Goal: Task Accomplishment & Management: Complete application form

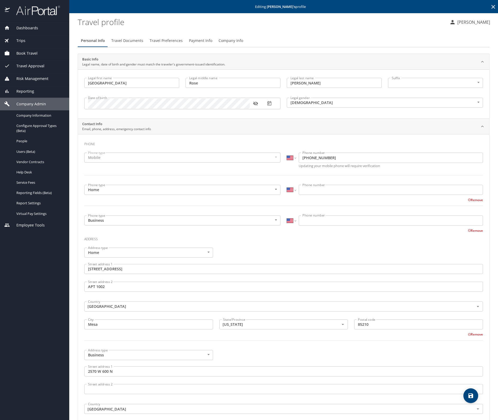
select select "US"
click at [27, 149] on span "Users (Beta)" at bounding box center [39, 151] width 47 height 5
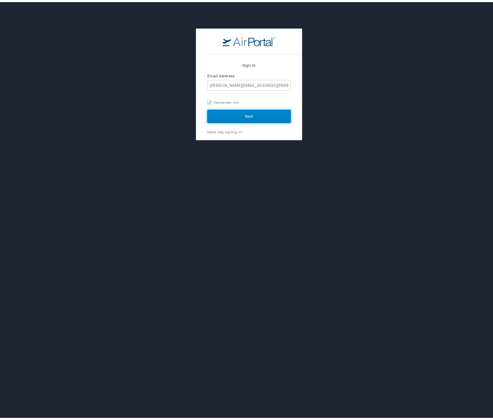
click at [252, 119] on input "Next" at bounding box center [248, 114] width 83 height 13
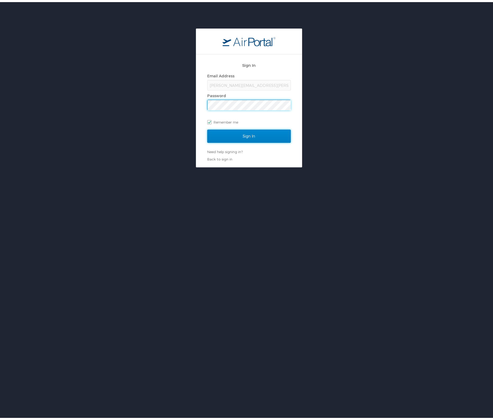
click at [241, 134] on input "Sign In" at bounding box center [248, 134] width 83 height 13
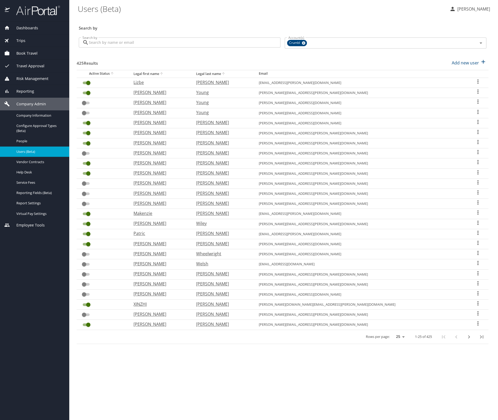
click at [119, 43] on input "Search by" at bounding box center [185, 43] width 192 height 10
click at [467, 64] on p "Add new user" at bounding box center [465, 63] width 27 height 6
select select "US"
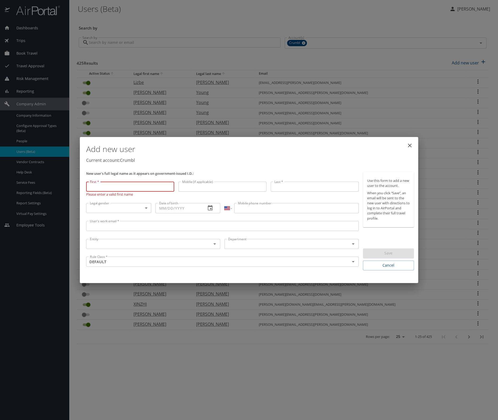
paste input "[PERSON_NAME]"
type input "[PERSON_NAME]"
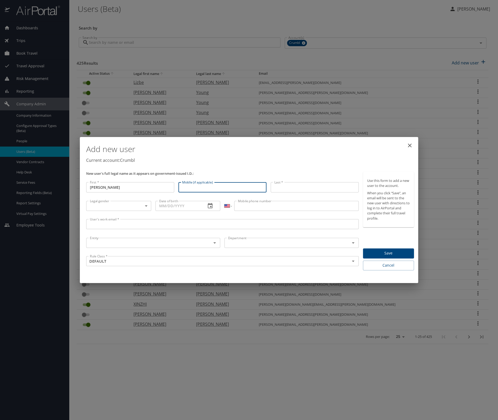
drag, startPoint x: 195, startPoint y: 187, endPoint x: 282, endPoint y: 188, distance: 86.4
click at [204, 188] on input "Middle (if applicable)" at bounding box center [222, 187] width 88 height 10
click at [282, 187] on input "Last *" at bounding box center [315, 187] width 88 height 10
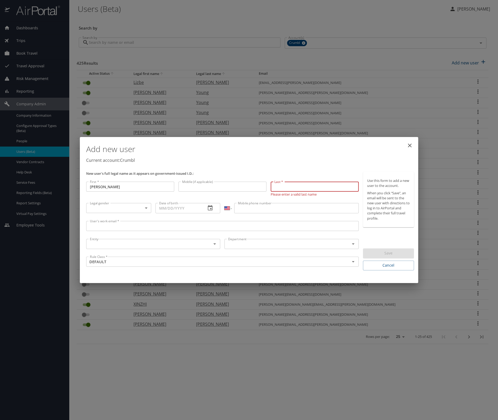
paste input "[PERSON_NAME]"
type input "[PERSON_NAME]"
click at [130, 206] on body "Dashboards AirPortal 360™ Manager My Travel Dashboard Trips Airtinerary® Lookup…" at bounding box center [249, 210] width 498 height 420
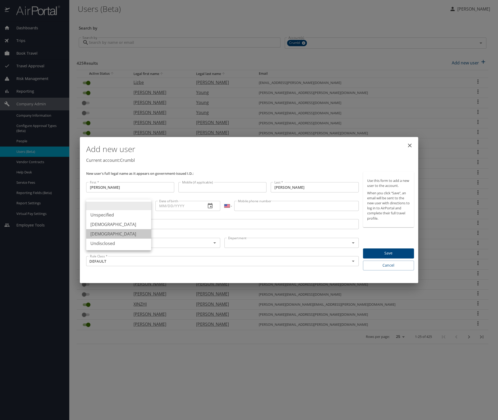
click at [123, 233] on li "Female" at bounding box center [118, 234] width 65 height 10
type input "Female"
click at [179, 205] on input "Date of birth" at bounding box center [178, 206] width 47 height 10
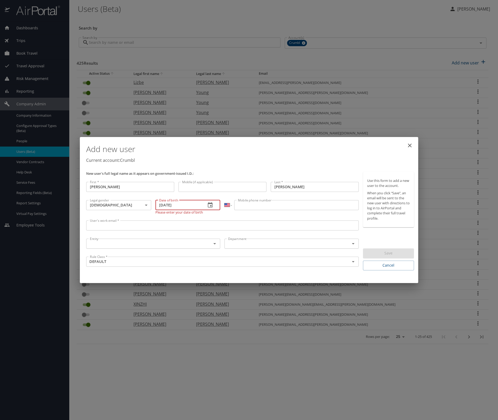
type input "07/16/1989"
drag, startPoint x: 248, startPoint y: 205, endPoint x: 254, endPoint y: 202, distance: 6.5
click at [248, 204] on input "Mobile phone number" at bounding box center [296, 205] width 124 height 10
paste input "(561) 592-8007"
click at [248, 205] on input "(561) 592-8007" at bounding box center [296, 205] width 124 height 10
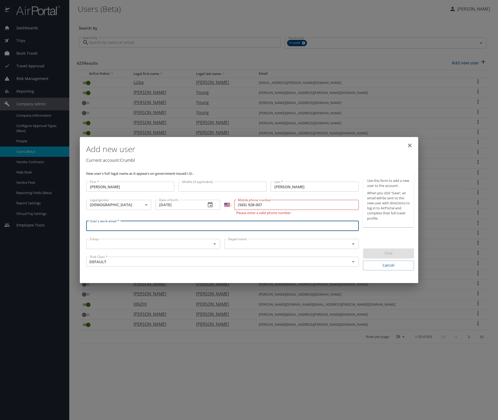
click at [284, 229] on input "User's work email *" at bounding box center [222, 226] width 272 height 10
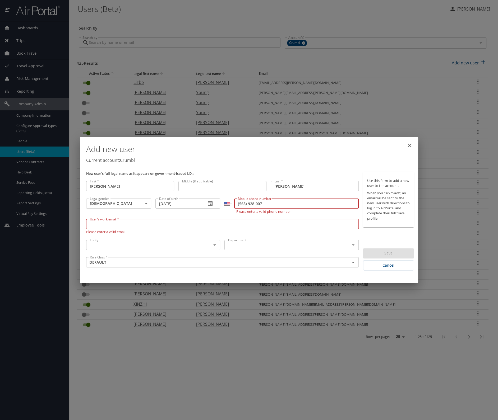
click at [248, 205] on input "(565) 928-007" at bounding box center [296, 204] width 124 height 10
drag, startPoint x: 293, startPoint y: 205, endPoint x: 206, endPoint y: 201, distance: 87.3
click at [206, 201] on div "New user's full legal name as it appears on government-issued I.D.: First * Kel…" at bounding box center [222, 221] width 277 height 103
paste input "1) 592-8"
type input "(561) 592-8007"
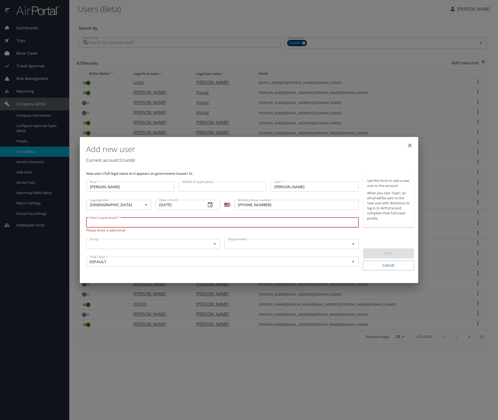
click at [152, 224] on input "User's work email *" at bounding box center [222, 223] width 272 height 10
paste input "[PERSON_NAME][EMAIL_ADDRESS][PERSON_NAME][DOMAIN_NAME]"
type input "[PERSON_NAME][EMAIL_ADDRESS][PERSON_NAME][DOMAIN_NAME]"
click at [163, 245] on input "text" at bounding box center [145, 244] width 115 height 7
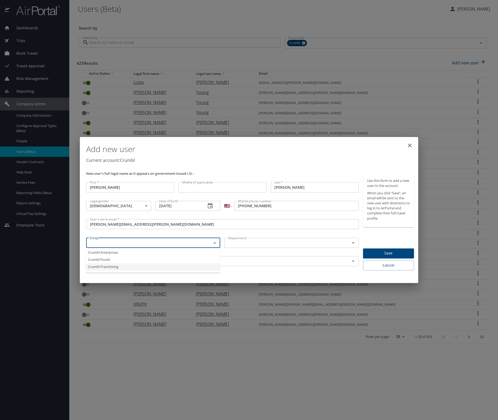
click at [161, 266] on li "Crumbl Franchising" at bounding box center [153, 266] width 134 height 7
type input "Crumbl Franchising"
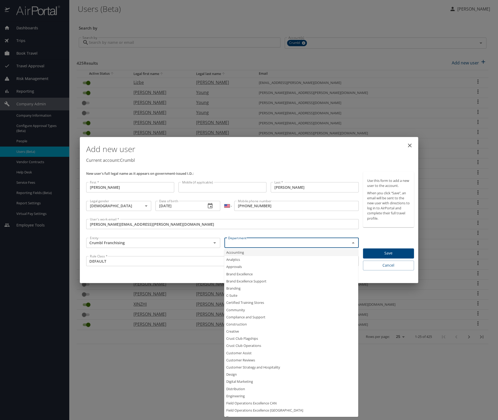
click at [245, 242] on input "text" at bounding box center [283, 243] width 115 height 7
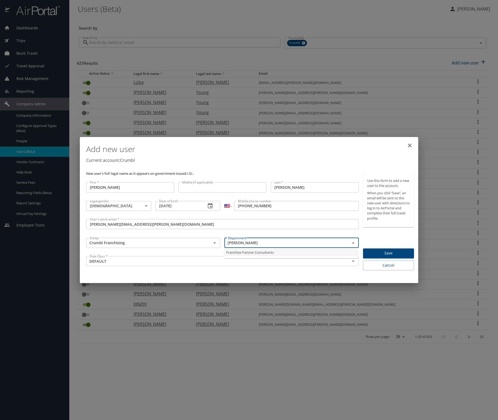
click at [253, 254] on li "Franchise Partner Consultants" at bounding box center [291, 252] width 134 height 7
type input "Franchise Partner Consultants"
click at [380, 252] on span "Save" at bounding box center [388, 253] width 43 height 7
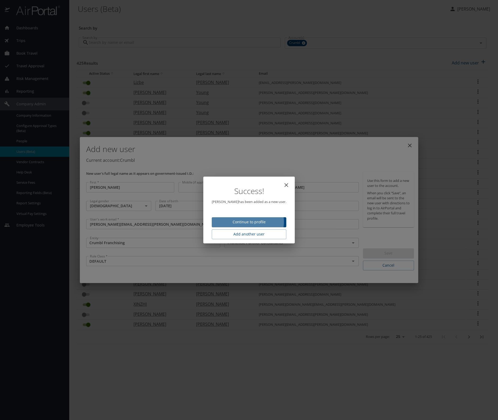
click at [249, 222] on span "Continue to profile" at bounding box center [249, 222] width 66 height 7
select select "US"
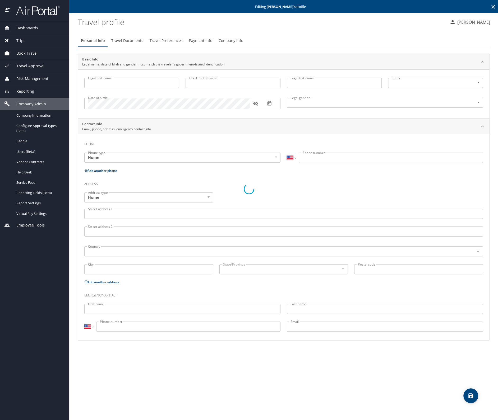
type input "[PERSON_NAME]"
type input "Female"
select select "US"
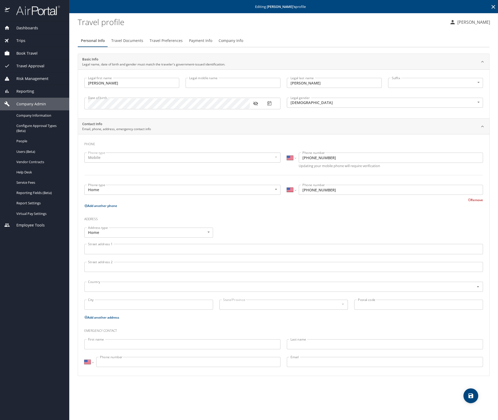
click at [154, 39] on span "Travel Preferences" at bounding box center [166, 41] width 33 height 7
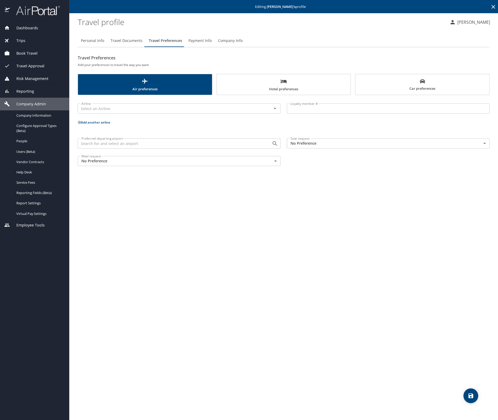
click at [305, 143] on body "Dashboards AirPortal 360™ Manager My Travel Dashboard Trips Airtinerary® Lookup…" at bounding box center [249, 210] width 498 height 420
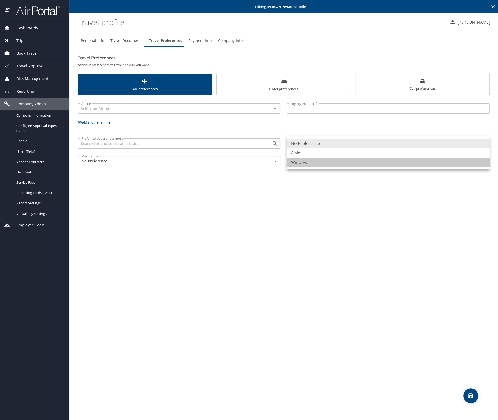
click at [305, 161] on li "Window" at bounding box center [388, 163] width 203 height 10
type input "Window"
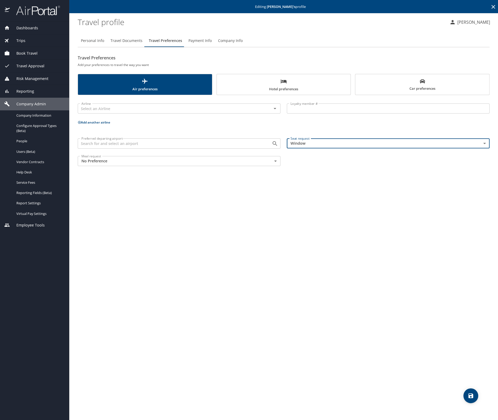
click at [291, 88] on span "Hotel preferences" at bounding box center [284, 85] width 128 height 14
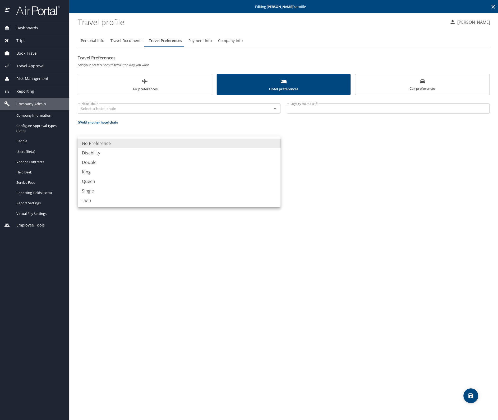
click at [159, 141] on body "Dashboards AirPortal 360™ Manager My Travel Dashboard Trips Airtinerary® Lookup…" at bounding box center [249, 210] width 498 height 420
click at [157, 174] on li "King" at bounding box center [179, 172] width 203 height 10
type input "King"
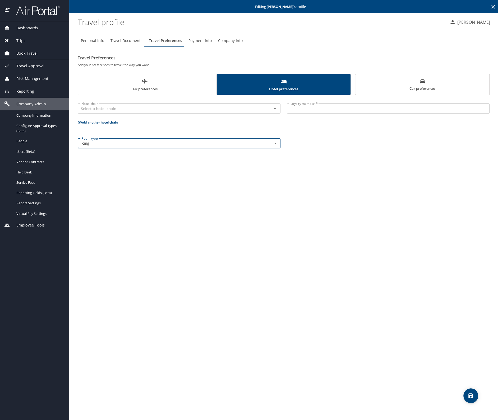
click at [472, 394] on icon "save" at bounding box center [470, 396] width 5 height 5
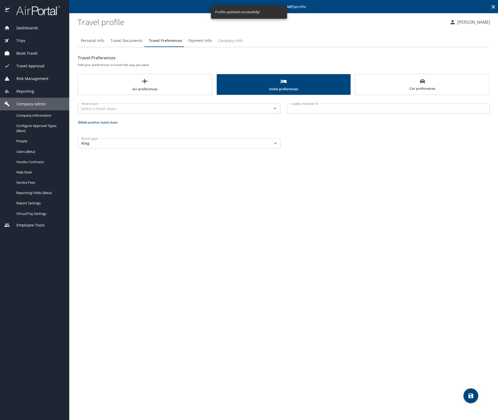
click at [226, 40] on span "Company Info" at bounding box center [230, 41] width 25 height 7
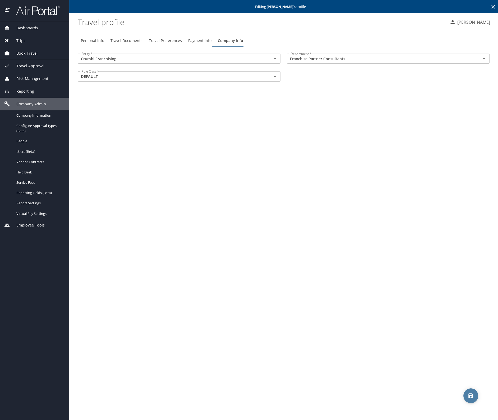
click at [468, 394] on icon "save" at bounding box center [470, 396] width 5 height 5
click at [23, 152] on span "Users (Beta)" at bounding box center [39, 151] width 47 height 5
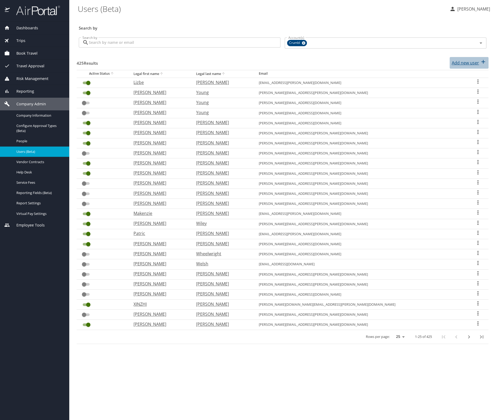
click at [466, 61] on p "Add new user" at bounding box center [465, 63] width 27 height 6
select select "US"
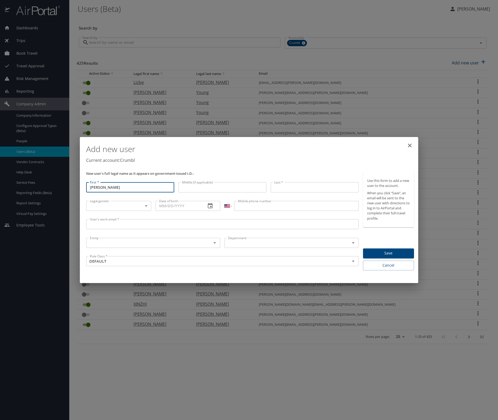
type input "Natasha"
drag, startPoint x: 203, startPoint y: 181, endPoint x: 203, endPoint y: 188, distance: 6.6
click at [203, 183] on div "Middle (if applicable) Middle (if applicable)" at bounding box center [222, 189] width 92 height 18
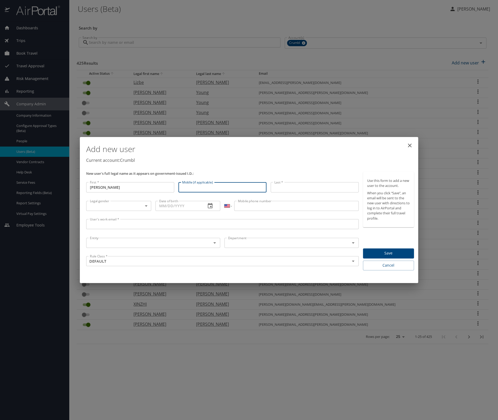
click at [204, 186] on input "Middle (if applicable)" at bounding box center [222, 187] width 88 height 10
paste input "Brinae"
type input "Brinae"
drag, startPoint x: 285, startPoint y: 189, endPoint x: 306, endPoint y: 175, distance: 25.4
click at [285, 189] on input "Last *" at bounding box center [315, 187] width 88 height 10
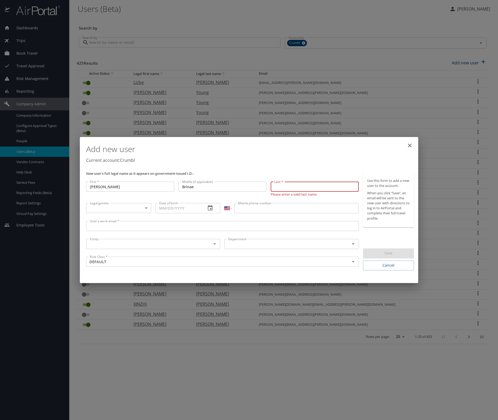
paste input "King"
type input "King"
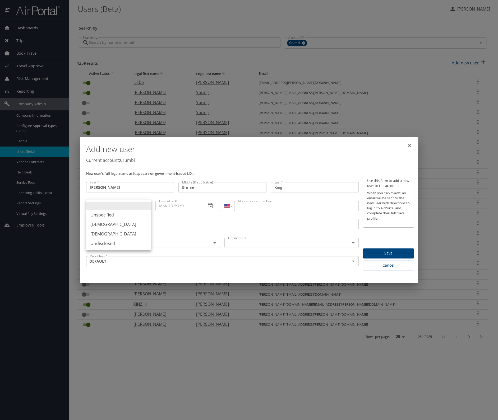
drag, startPoint x: 116, startPoint y: 206, endPoint x: 120, endPoint y: 213, distance: 7.9
click at [117, 206] on body "Dashboards AirPortal 360™ Manager My Travel Dashboard Trips Airtinerary® Lookup…" at bounding box center [249, 210] width 498 height 420
drag, startPoint x: 120, startPoint y: 232, endPoint x: 123, endPoint y: 231, distance: 3.3
click at [120, 231] on li "Female" at bounding box center [118, 234] width 65 height 10
type input "Female"
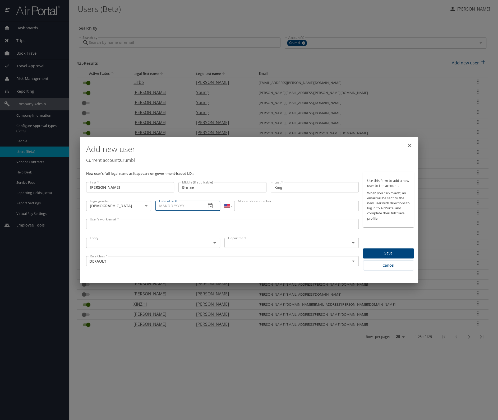
click at [195, 208] on input "Date of birth" at bounding box center [178, 206] width 47 height 10
paste input "09/03/1978"
type input "09/03/1978"
click at [250, 206] on input "Mobile phone number" at bounding box center [296, 206] width 124 height 10
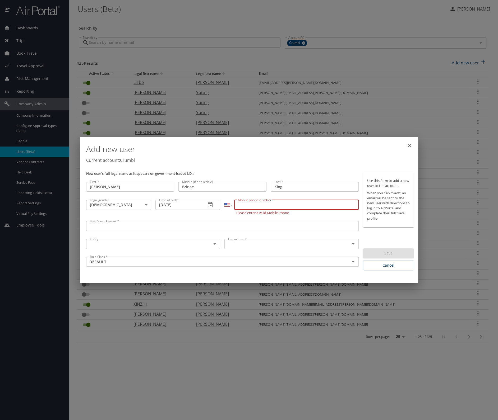
paste input "(773) 435-9335"
type input "(773) 435-9335"
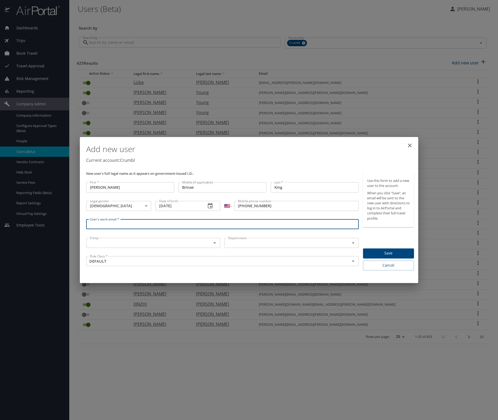
click at [129, 228] on input "User's work email *" at bounding box center [222, 224] width 272 height 10
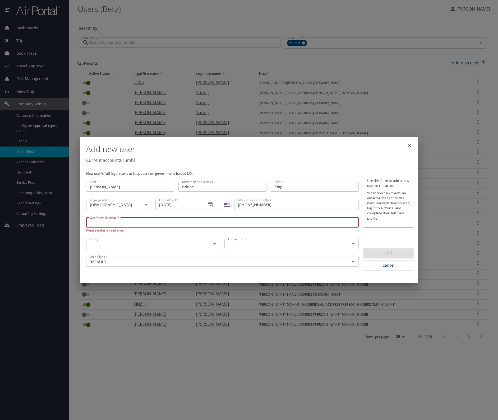
paste input "natasha.king@crumbl.com"
type input "natasha.king@crumbl.com"
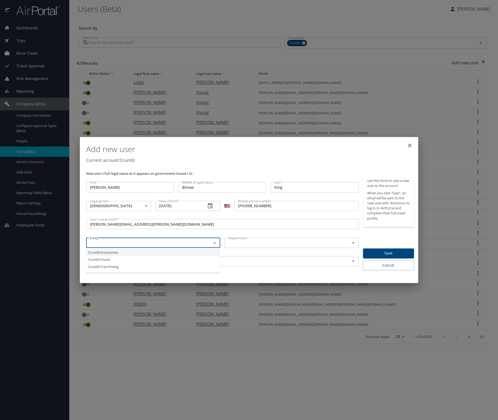
drag, startPoint x: 142, startPoint y: 246, endPoint x: 143, endPoint y: 255, distance: 9.3
click at [142, 246] on input "text" at bounding box center [145, 243] width 115 height 7
click at [138, 264] on li "Crumbl Franchising" at bounding box center [153, 266] width 134 height 7
type input "Crumbl Franchising"
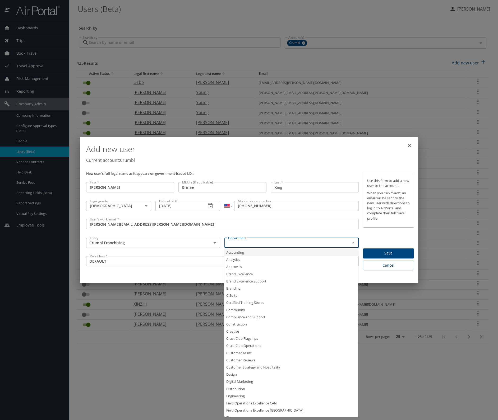
click at [234, 245] on input "text" at bounding box center [283, 243] width 115 height 7
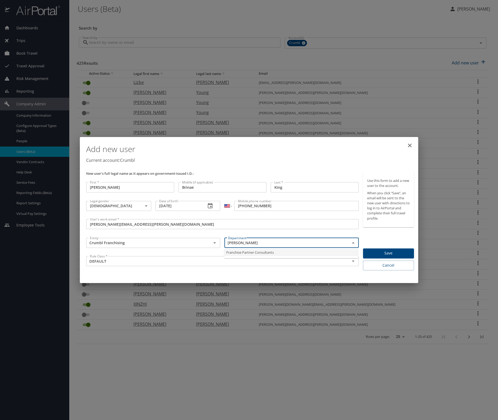
click at [252, 250] on li "Franchise Partner Consultants" at bounding box center [291, 252] width 134 height 7
type input "Franchise Partner Consultants"
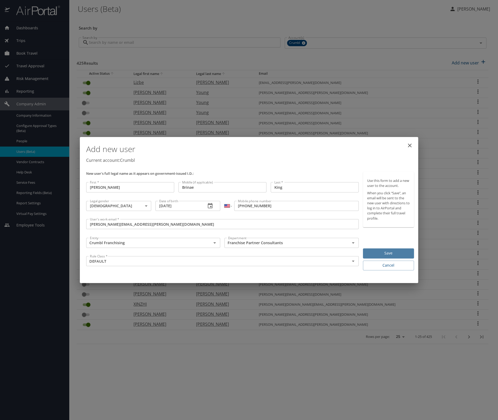
click at [380, 254] on span "Save" at bounding box center [388, 253] width 43 height 7
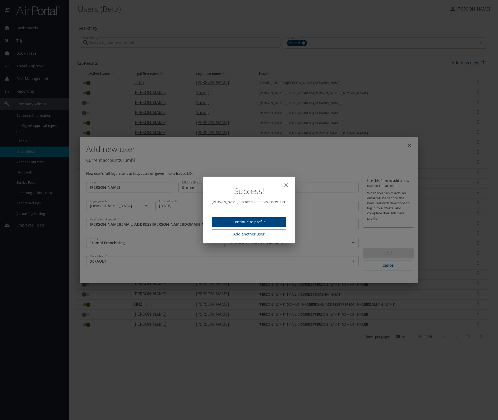
click at [266, 224] on span "Continue to profile" at bounding box center [249, 222] width 66 height 7
select select "US"
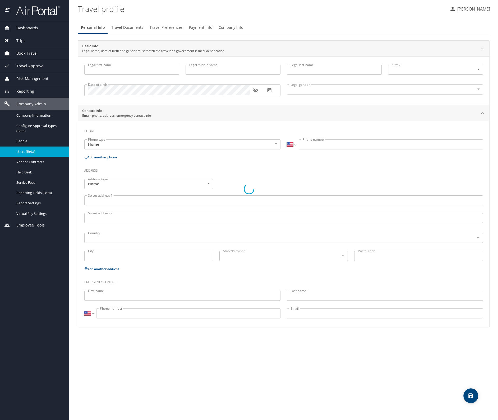
type input "Natasha"
type input "Brinae"
type input "King"
type input "Female"
select select "US"
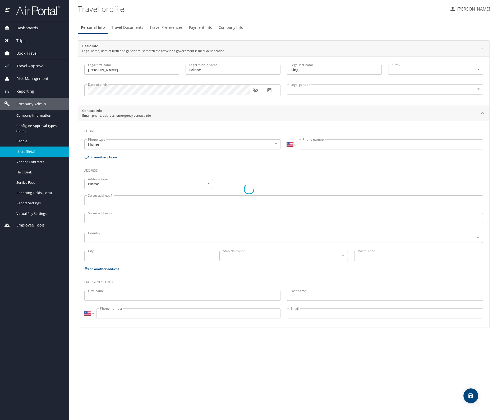
select select "US"
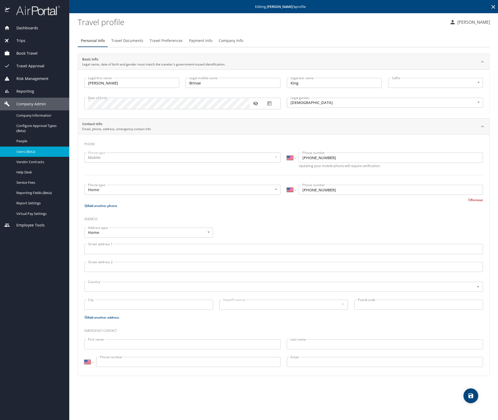
click at [132, 39] on span "Travel Documents" at bounding box center [127, 41] width 32 height 7
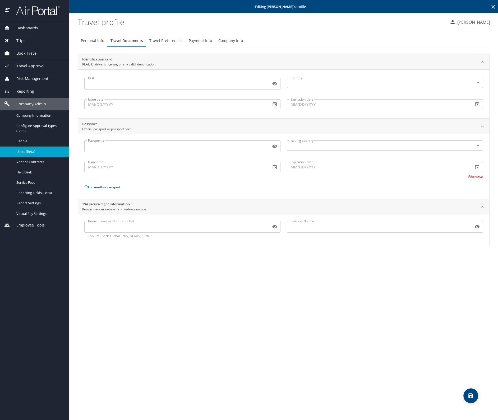
click at [105, 147] on input "Passport #" at bounding box center [176, 146] width 184 height 10
paste input "A43321954"
type input "A43321954"
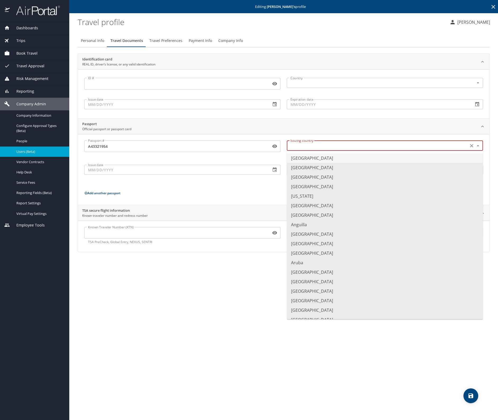
click at [319, 145] on input "text" at bounding box center [376, 145] width 177 height 7
click at [306, 156] on li "United States of America" at bounding box center [385, 159] width 196 height 10
type input "United States of America"
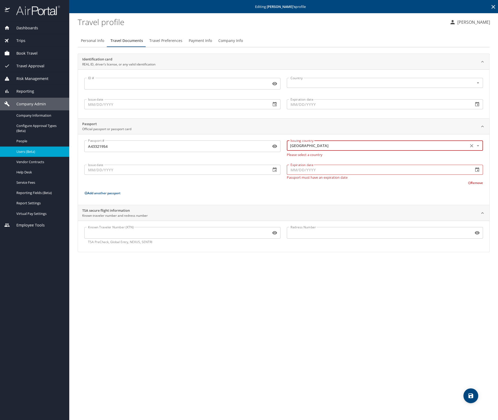
click at [138, 173] on div "Issue date Issue date" at bounding box center [182, 171] width 202 height 23
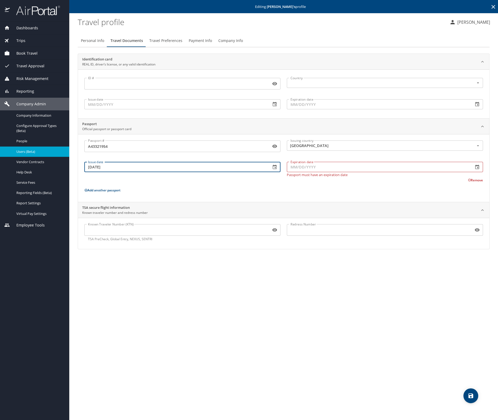
type input "04/16/2024"
click at [298, 170] on input "Expiration date" at bounding box center [378, 167] width 182 height 10
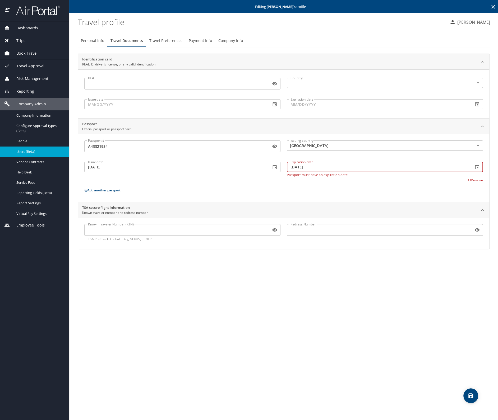
type input "04/15/2034"
click at [232, 193] on div "Passport # A43321954 Passport # Issuing country United States of America Issuin…" at bounding box center [283, 169] width 398 height 57
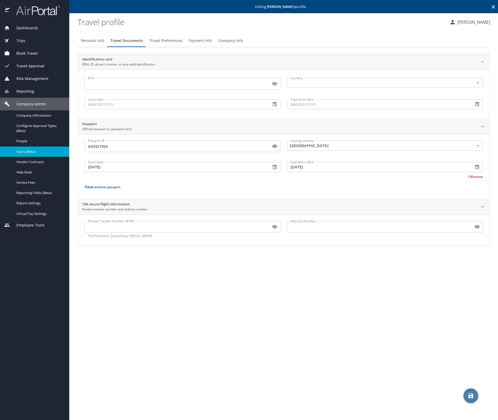
click at [469, 396] on icon "save" at bounding box center [470, 396] width 5 height 5
click at [166, 42] on span "Travel Preferences" at bounding box center [165, 41] width 33 height 7
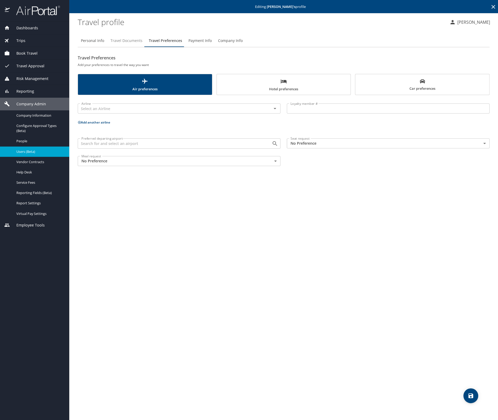
click at [125, 41] on span "Travel Documents" at bounding box center [126, 41] width 32 height 7
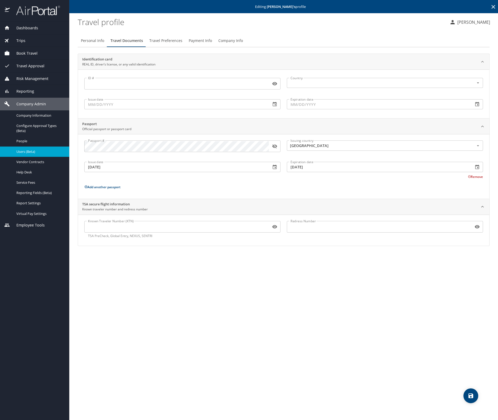
click at [108, 224] on input "Known Traveler Number (KTN)" at bounding box center [176, 227] width 184 height 10
paste input "165217291"
type input "165217291"
click at [467, 393] on icon "save" at bounding box center [470, 396] width 6 height 6
click at [469, 401] on button "save" at bounding box center [470, 396] width 15 height 15
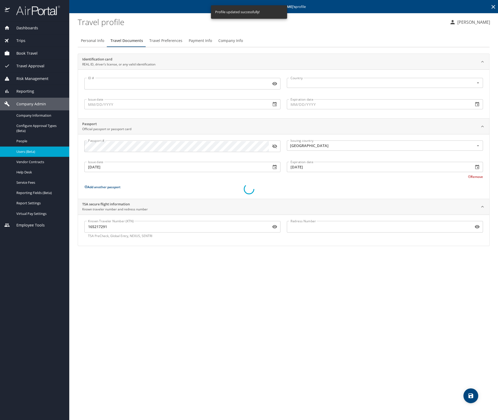
click at [158, 40] on div at bounding box center [249, 189] width 498 height 462
click at [156, 39] on span "Travel Preferences" at bounding box center [165, 41] width 33 height 7
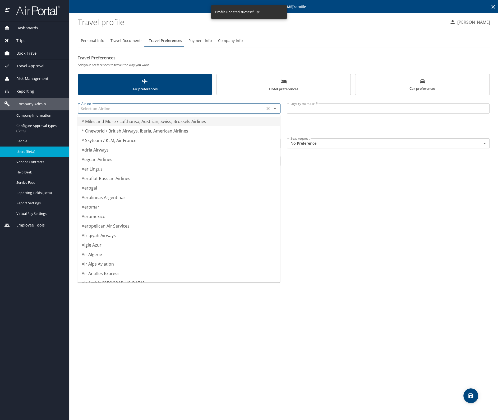
click at [126, 109] on input "text" at bounding box center [171, 108] width 184 height 7
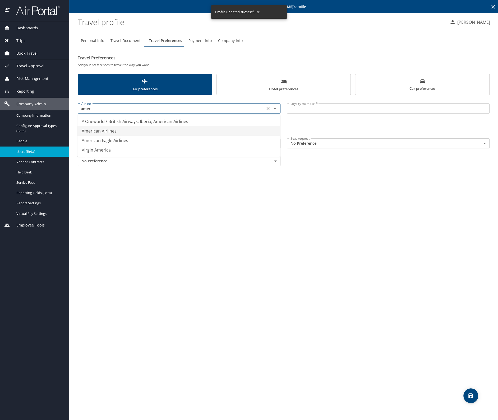
click at [126, 132] on li "American Airlines" at bounding box center [178, 131] width 203 height 10
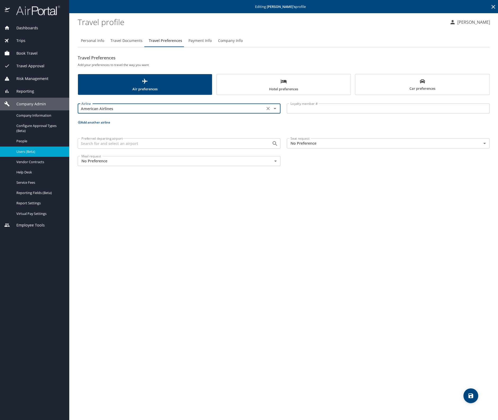
type input "American Airlines"
click at [299, 108] on input "Loyalty member #" at bounding box center [388, 109] width 203 height 10
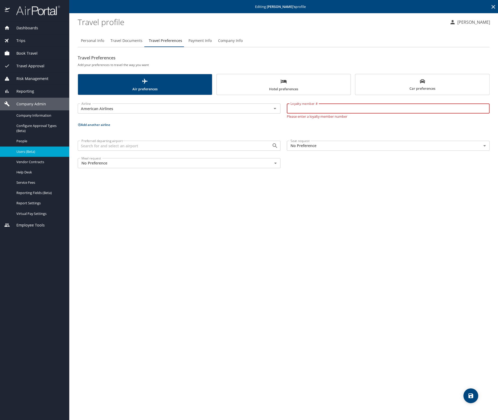
paste input "XNO83U0"
type input "XNO83U0"
click at [107, 125] on p "Add another airline" at bounding box center [284, 125] width 412 height 7
click at [92, 121] on button "Add another airline" at bounding box center [94, 122] width 33 height 4
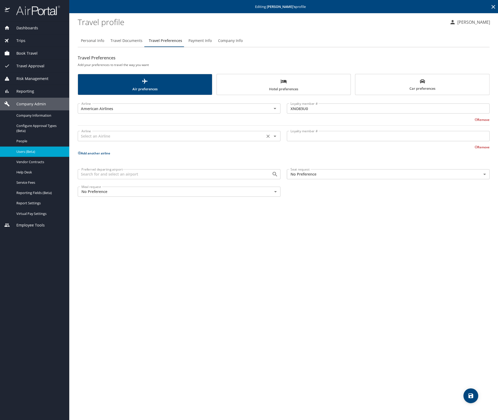
click at [101, 139] on input "text" at bounding box center [171, 136] width 184 height 7
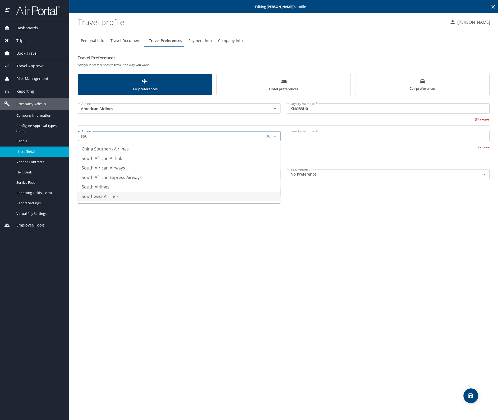
click at [112, 196] on li "Southwest Airlines" at bounding box center [178, 197] width 203 height 10
type input "Southwest Airlines"
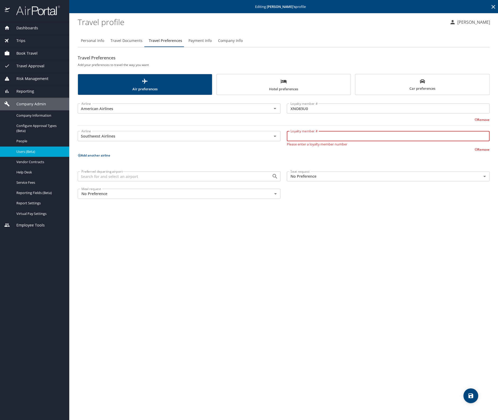
click at [309, 137] on input "Loyalty member #" at bounding box center [388, 136] width 203 height 10
paste input "20688307021"
type input "20688307021"
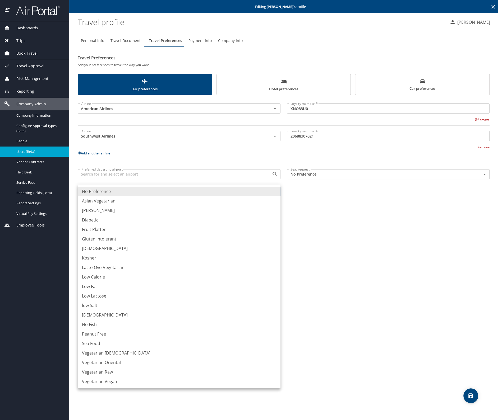
click at [145, 192] on body "Dashboards AirPortal 360™ Manager My Travel Dashboard Trips Airtinerary® Lookup…" at bounding box center [249, 210] width 498 height 420
click at [314, 171] on div at bounding box center [249, 210] width 498 height 420
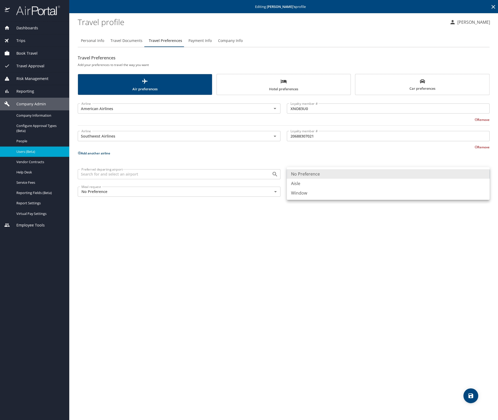
click at [314, 175] on body "Dashboards AirPortal 360™ Manager My Travel Dashboard Trips Airtinerary® Lookup…" at bounding box center [249, 210] width 498 height 420
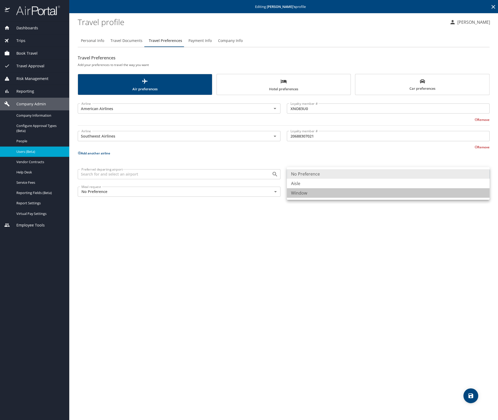
click at [309, 193] on li "Window" at bounding box center [388, 193] width 203 height 10
type input "Window"
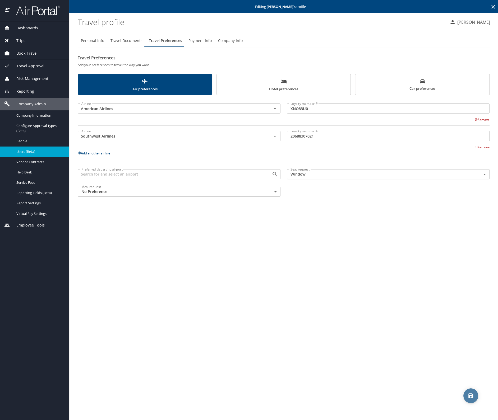
click at [468, 398] on icon "save" at bounding box center [470, 396] width 6 height 6
click at [254, 80] on span "Hotel preferences" at bounding box center [284, 85] width 128 height 14
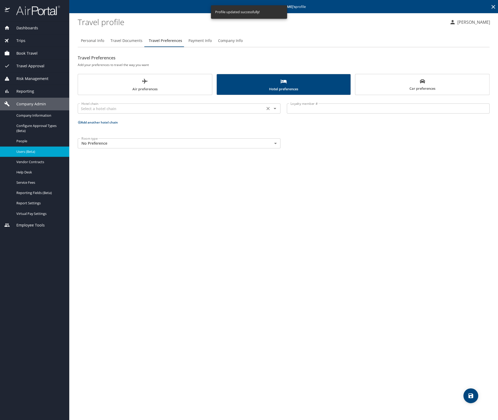
click at [123, 111] on input "text" at bounding box center [171, 108] width 184 height 7
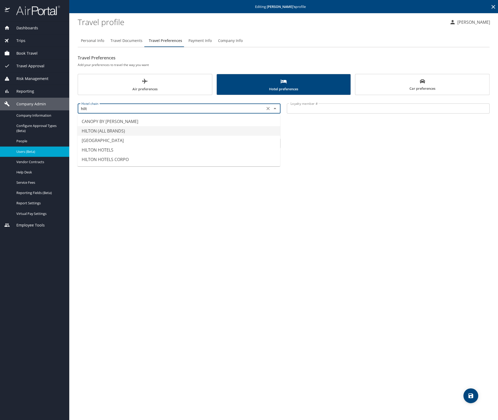
click at [134, 134] on li "HILTON (ALL BRANDS)" at bounding box center [178, 131] width 203 height 10
type input "HILTON (ALL BRANDS)"
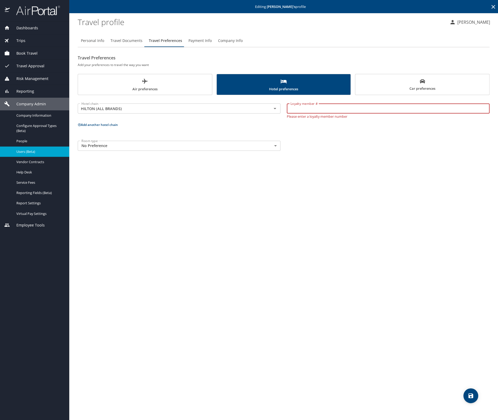
click at [306, 108] on input "Loyalty member #" at bounding box center [388, 109] width 203 height 10
paste input "256660559"
type input "256660559"
click at [206, 148] on body "Dashboards AirPortal 360™ Manager My Travel Dashboard Trips Airtinerary® Lookup…" at bounding box center [249, 210] width 498 height 420
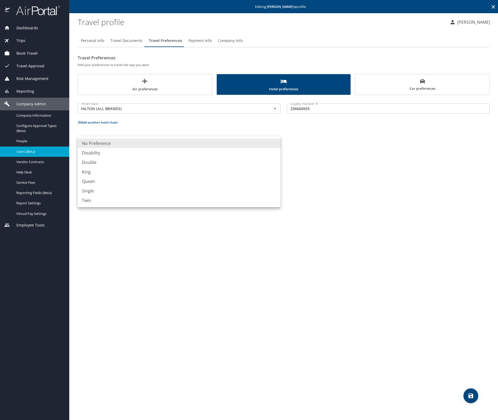
click at [203, 173] on li "King" at bounding box center [179, 172] width 203 height 10
type input "King"
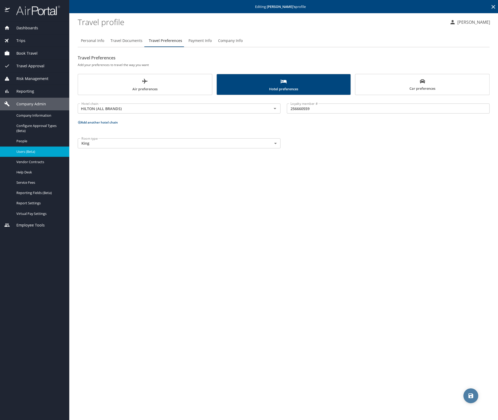
click at [466, 396] on span "save" at bounding box center [470, 396] width 15 height 6
click at [30, 142] on span "People" at bounding box center [39, 141] width 47 height 5
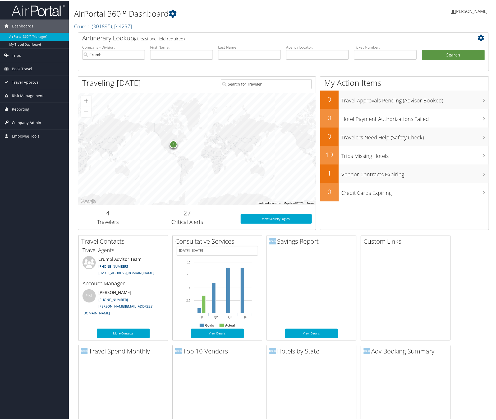
click at [23, 119] on span "Company Admin" at bounding box center [26, 121] width 29 height 13
click at [17, 147] on link "People" at bounding box center [34, 149] width 69 height 8
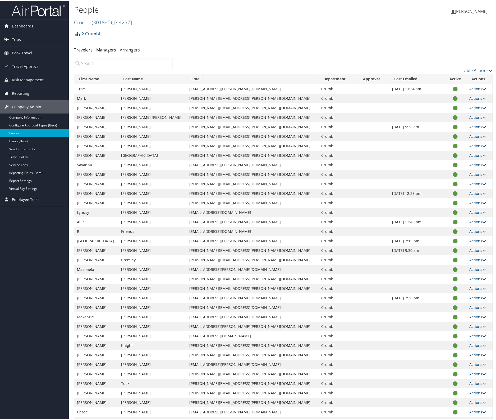
click at [101, 63] on input "search" at bounding box center [123, 63] width 99 height 10
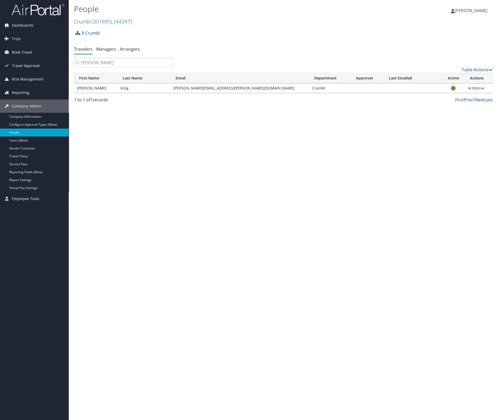
click at [470, 87] on link "Actions" at bounding box center [476, 88] width 17 height 5
click at [459, 121] on link "Reset User's Password" at bounding box center [456, 122] width 49 height 9
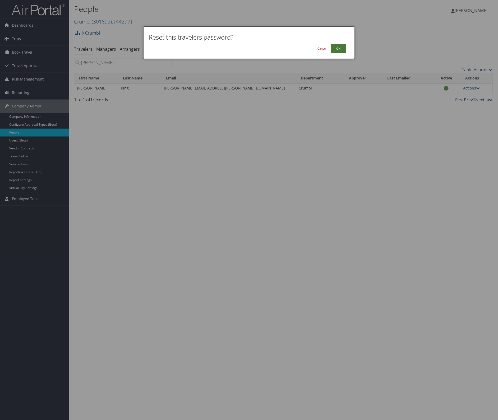
click at [338, 48] on button "OK" at bounding box center [338, 49] width 15 height 10
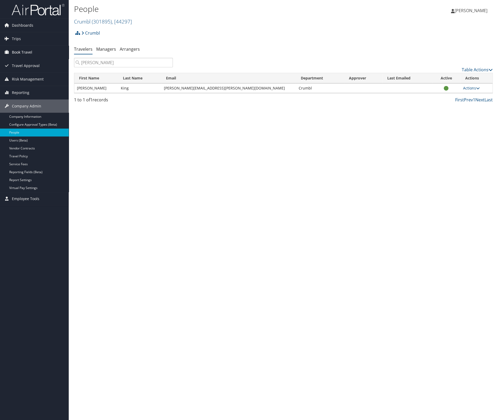
drag, startPoint x: 104, startPoint y: 63, endPoint x: 49, endPoint y: 58, distance: 55.4
click at [49, 58] on div "Dashboards AirPortal 360™ (Manager) My Travel Dashboard Trips Airtinerary® Look…" at bounding box center [249, 210] width 498 height 420
type input "kelli"
click at [468, 89] on link "Actions" at bounding box center [471, 88] width 17 height 5
click at [455, 122] on link "Reset User's Password" at bounding box center [449, 122] width 49 height 9
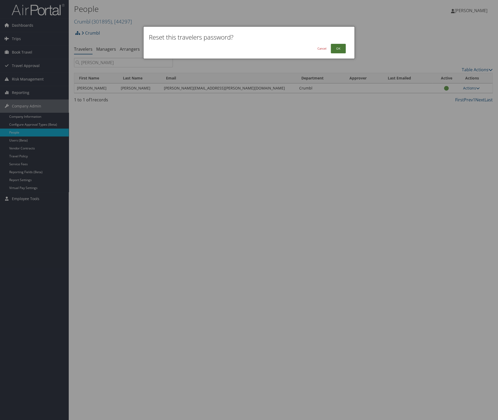
click at [338, 48] on button "OK" at bounding box center [338, 49] width 15 height 10
